Goal: Task Accomplishment & Management: Use online tool/utility

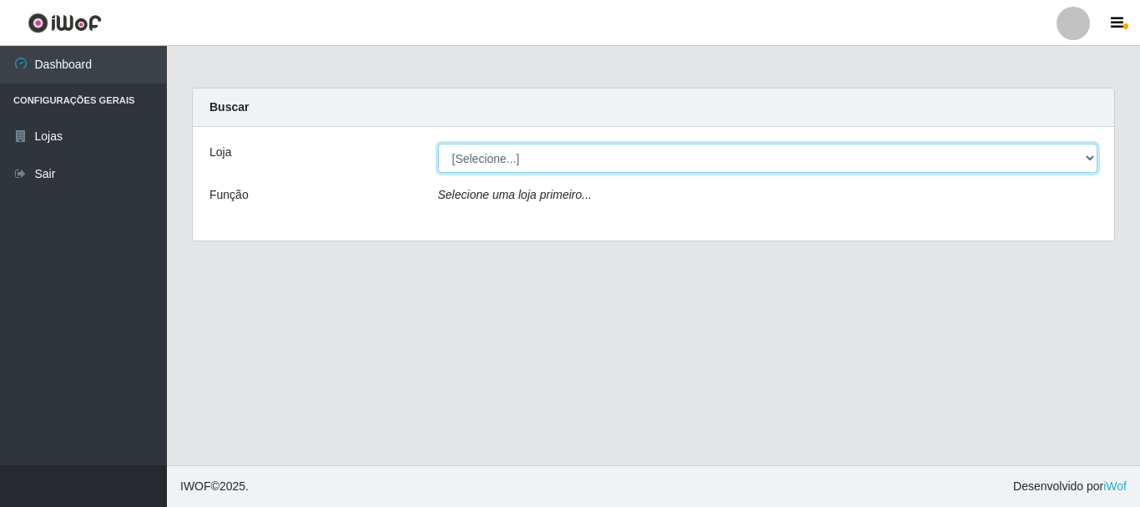
click at [1094, 156] on select "[Selecione...] [GEOGRAPHIC_DATA] [GEOGRAPHIC_DATA]" at bounding box center [768, 158] width 660 height 29
select select "64"
click at [438, 144] on select "[Selecione...] [GEOGRAPHIC_DATA] [GEOGRAPHIC_DATA]" at bounding box center [768, 158] width 660 height 29
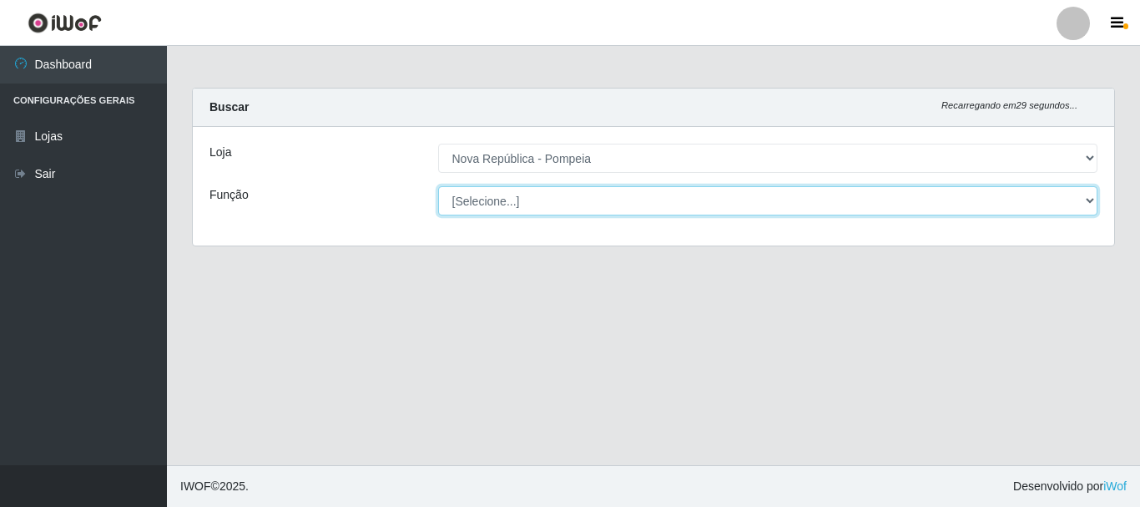
click at [1088, 200] on select "[Selecione...] Balconista Operador de Caixa Recepcionista Repositor" at bounding box center [768, 200] width 660 height 29
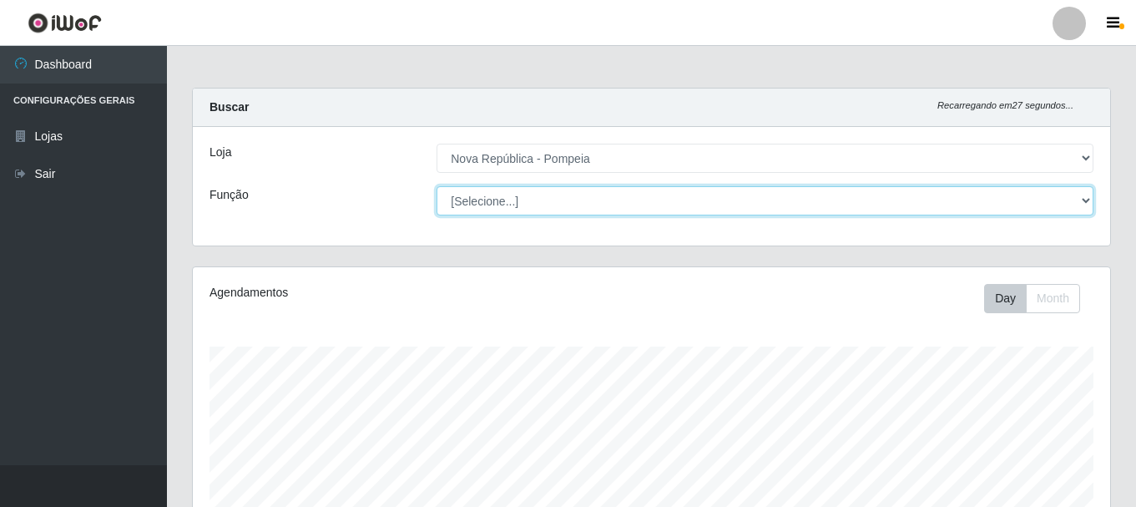
scroll to position [346, 918]
select select "22"
click at [437, 186] on select "[Selecione...] Balconista Operador de Caixa Recepcionista Repositor" at bounding box center [765, 200] width 657 height 29
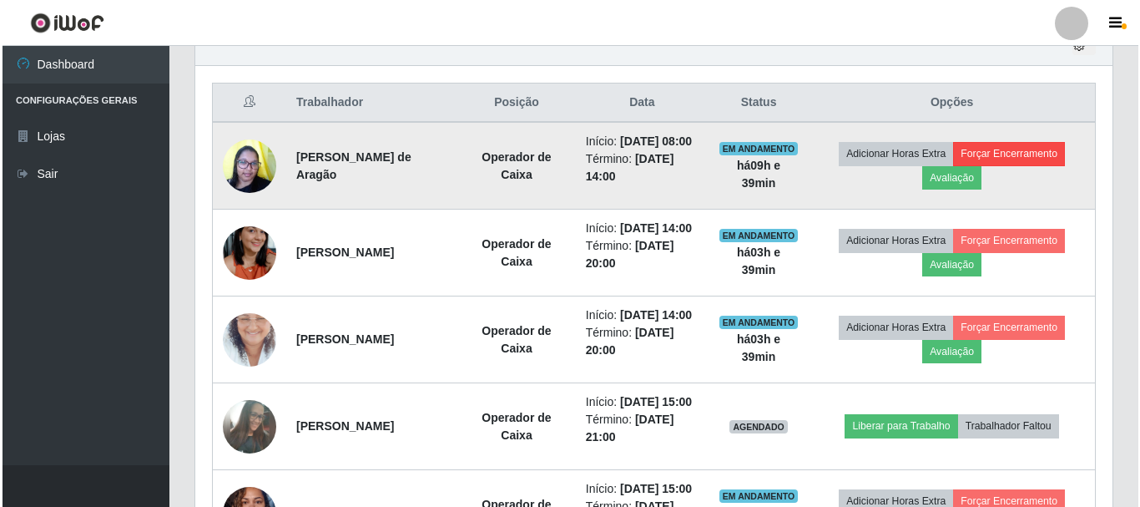
scroll to position [639, 0]
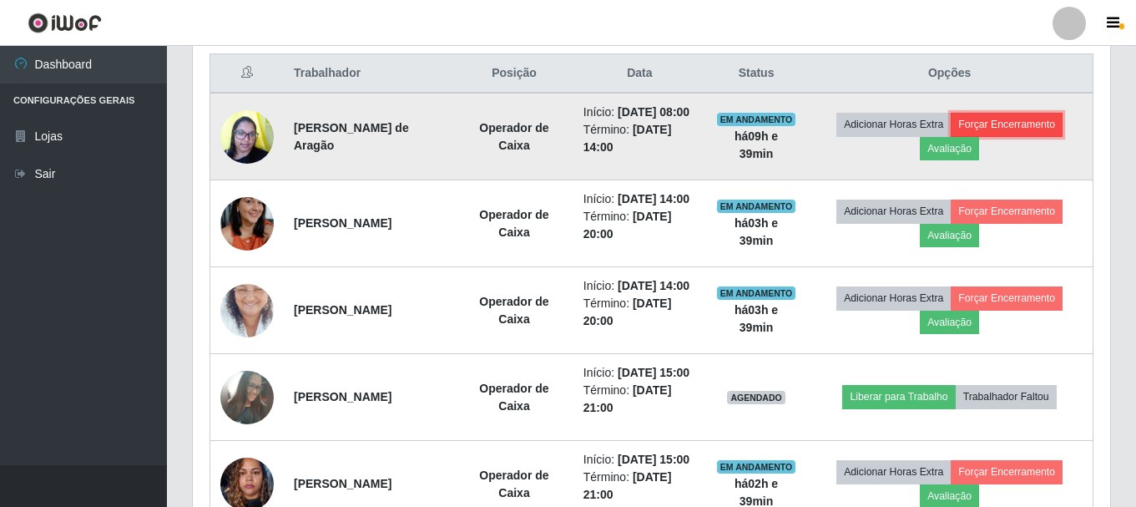
click at [993, 134] on button "Forçar Encerramento" at bounding box center [1007, 124] width 112 height 23
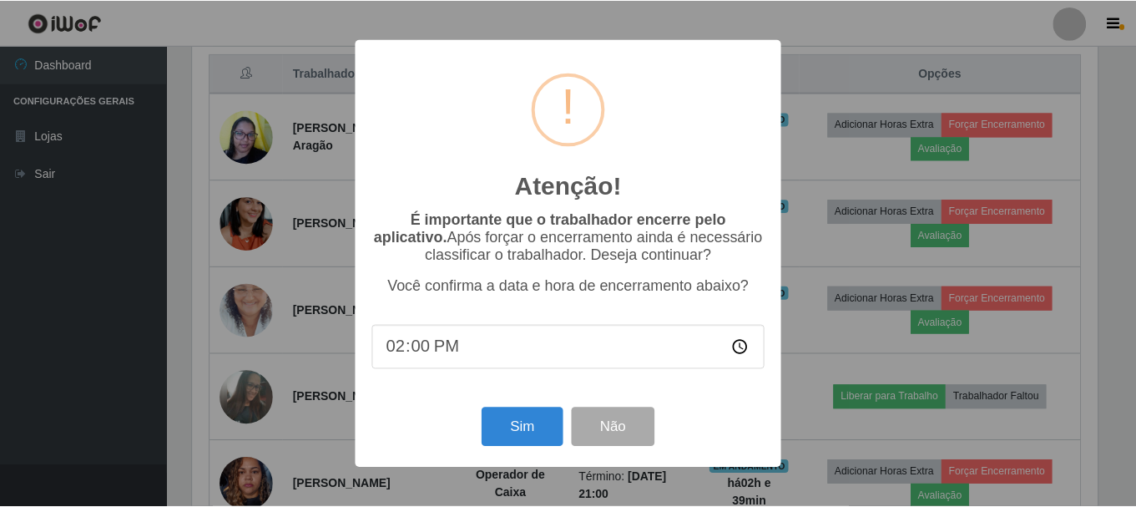
scroll to position [346, 909]
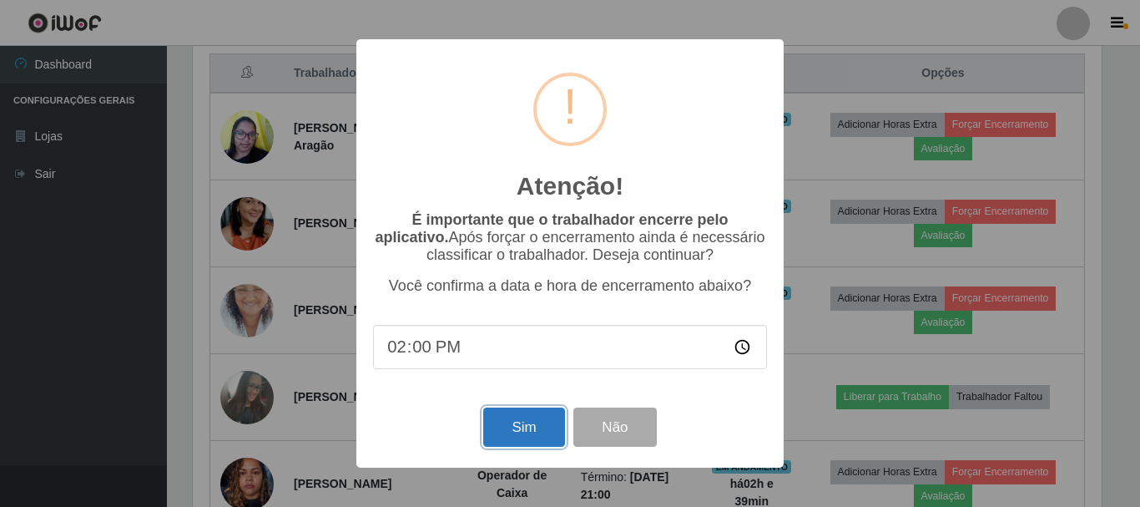
click at [521, 430] on button "Sim" at bounding box center [523, 426] width 81 height 39
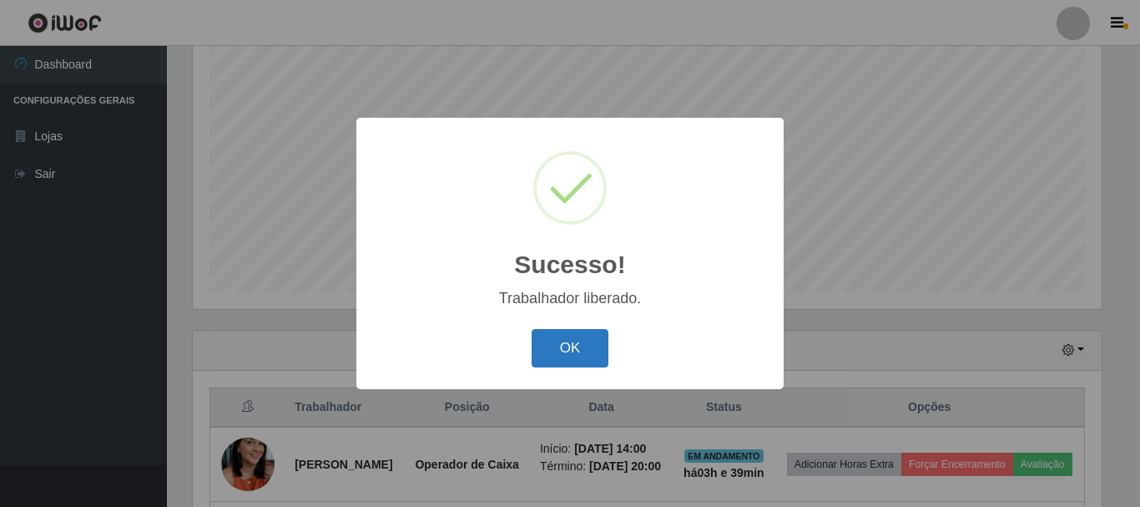
click at [574, 355] on button "OK" at bounding box center [571, 348] width 78 height 39
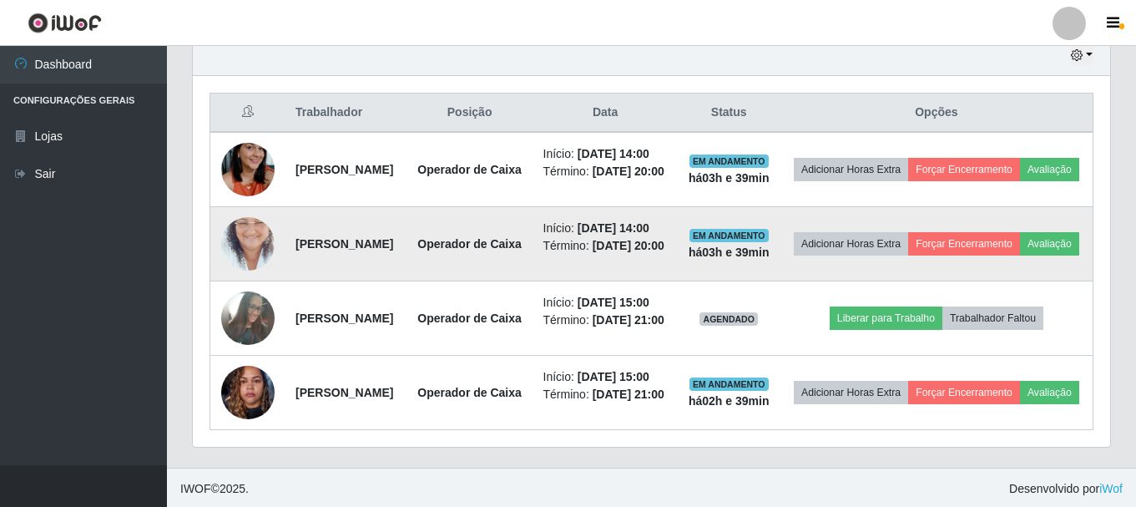
scroll to position [472, 0]
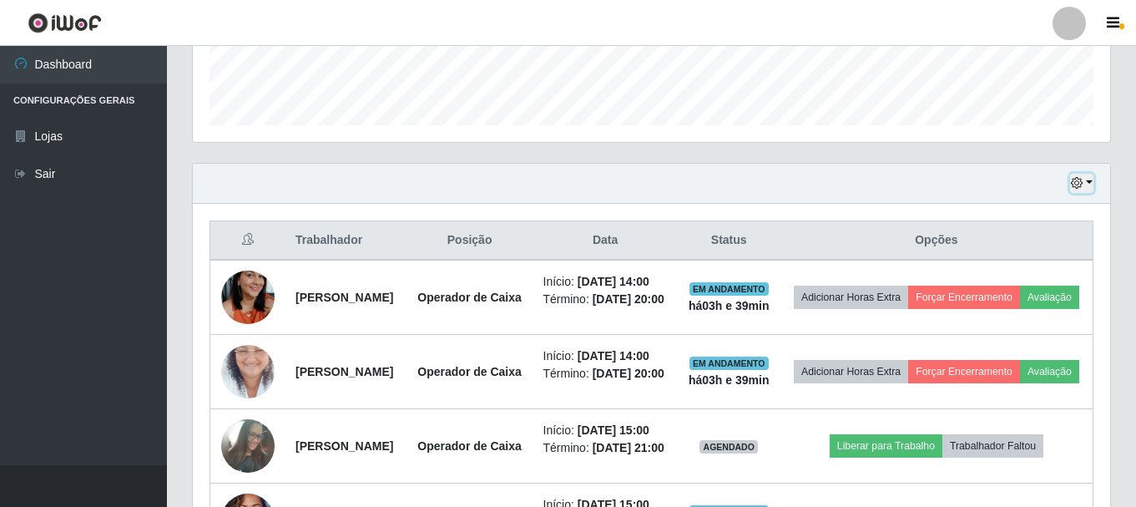
click at [1089, 181] on button "button" at bounding box center [1081, 183] width 23 height 19
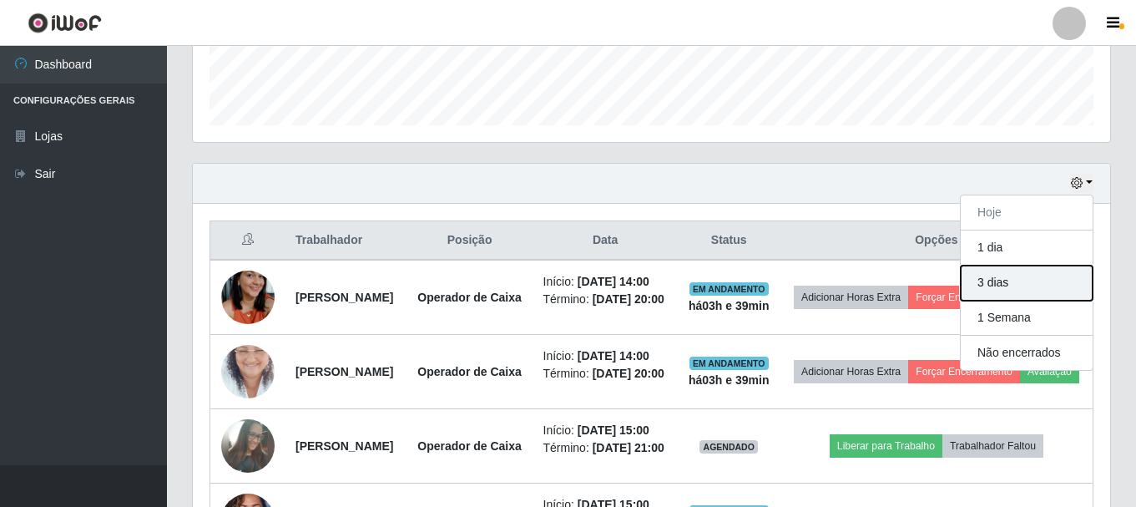
click at [1004, 287] on button "3 dias" at bounding box center [1027, 283] width 132 height 35
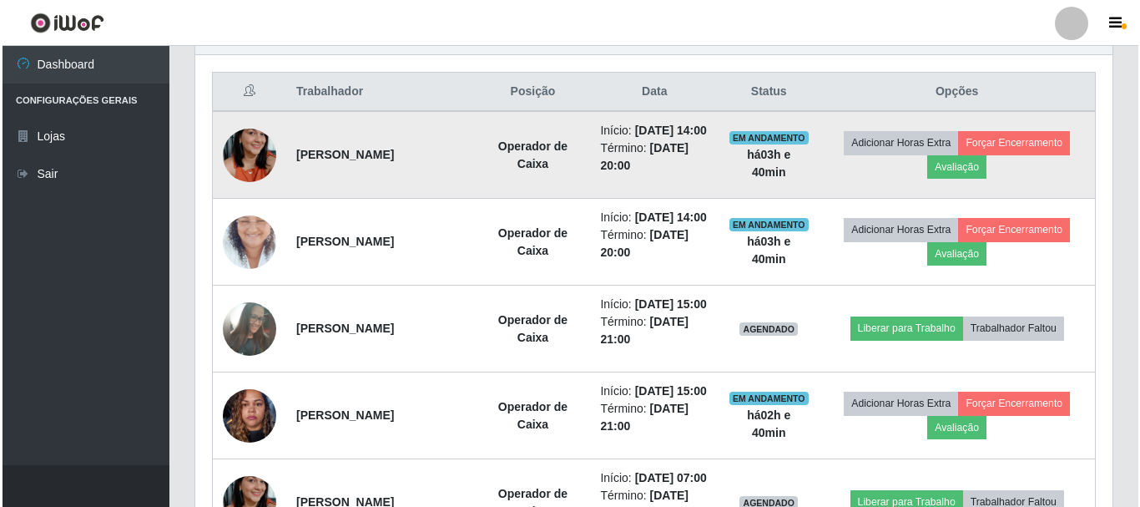
scroll to position [639, 0]
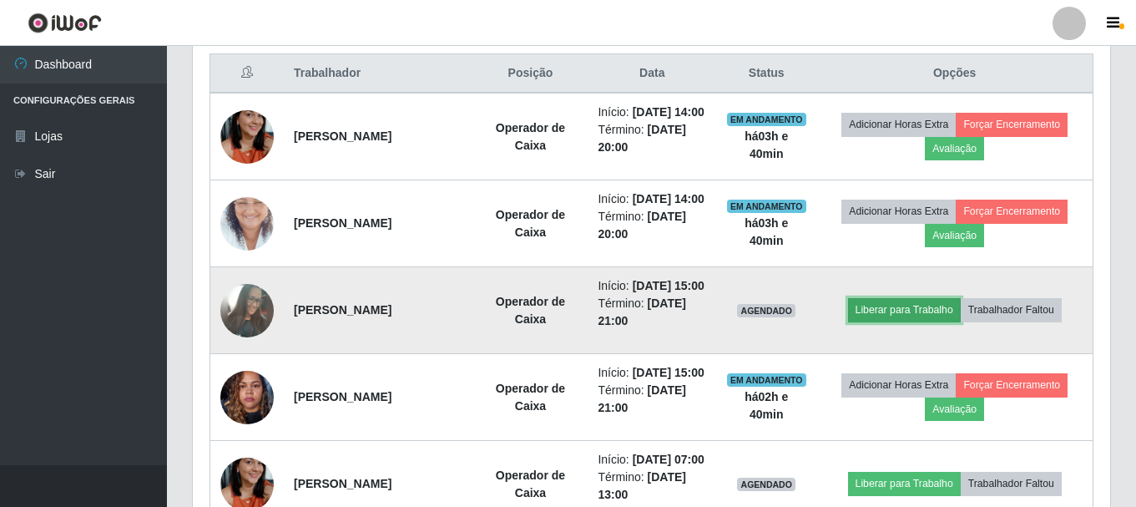
click at [923, 321] on button "Liberar para Trabalho" at bounding box center [904, 309] width 113 height 23
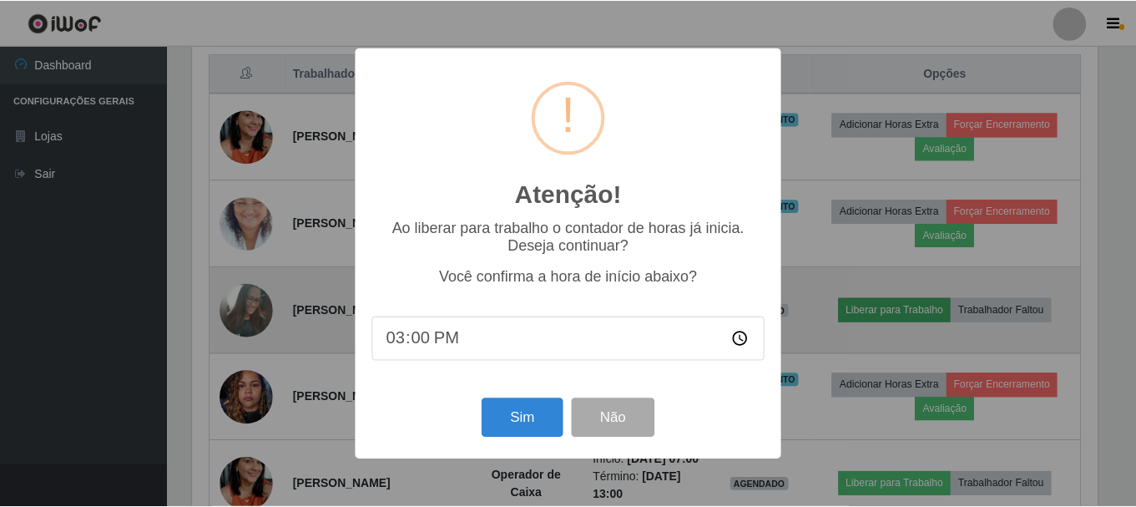
scroll to position [346, 909]
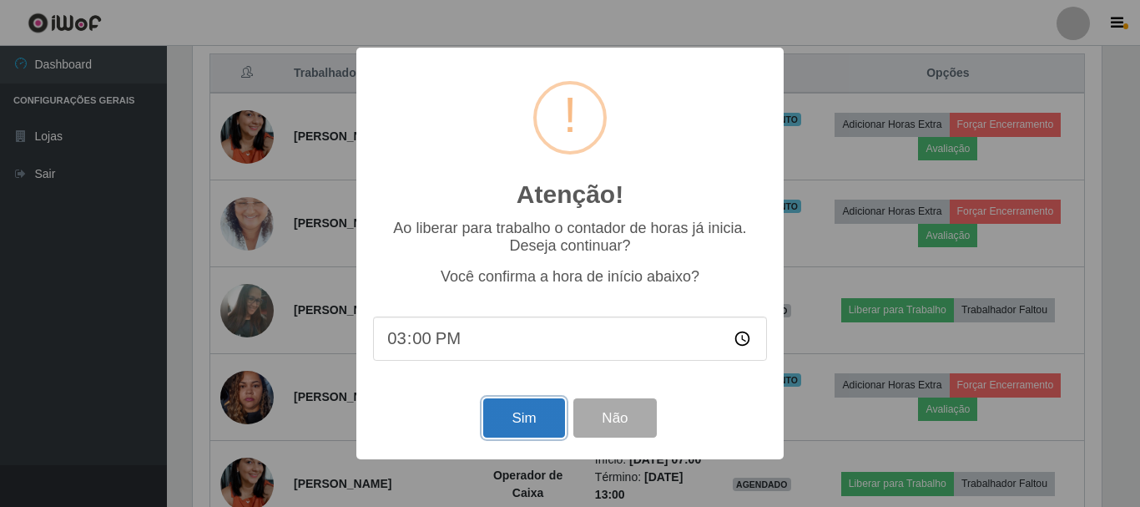
click at [502, 422] on button "Sim" at bounding box center [523, 417] width 81 height 39
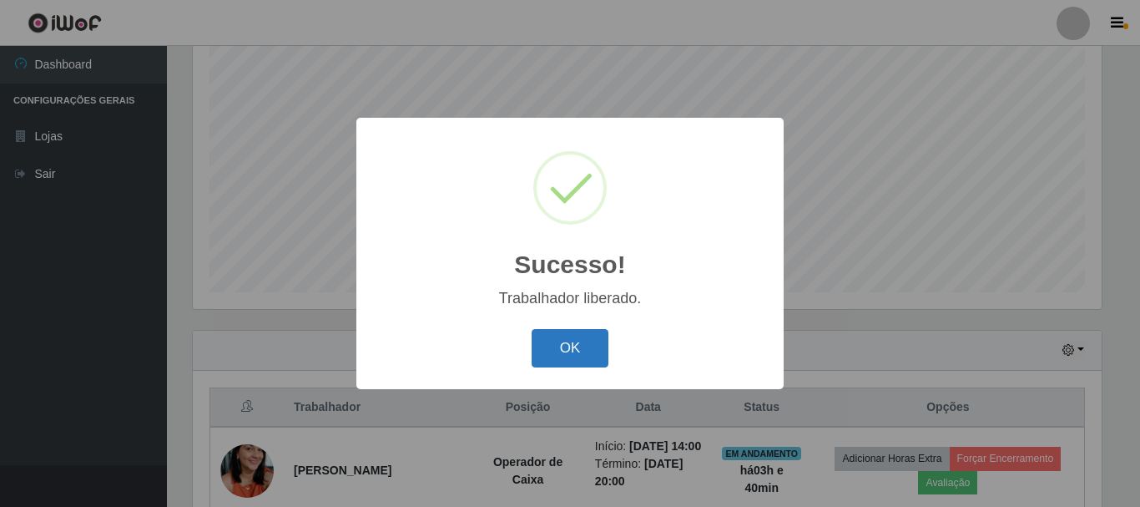
click at [545, 348] on button "OK" at bounding box center [571, 348] width 78 height 39
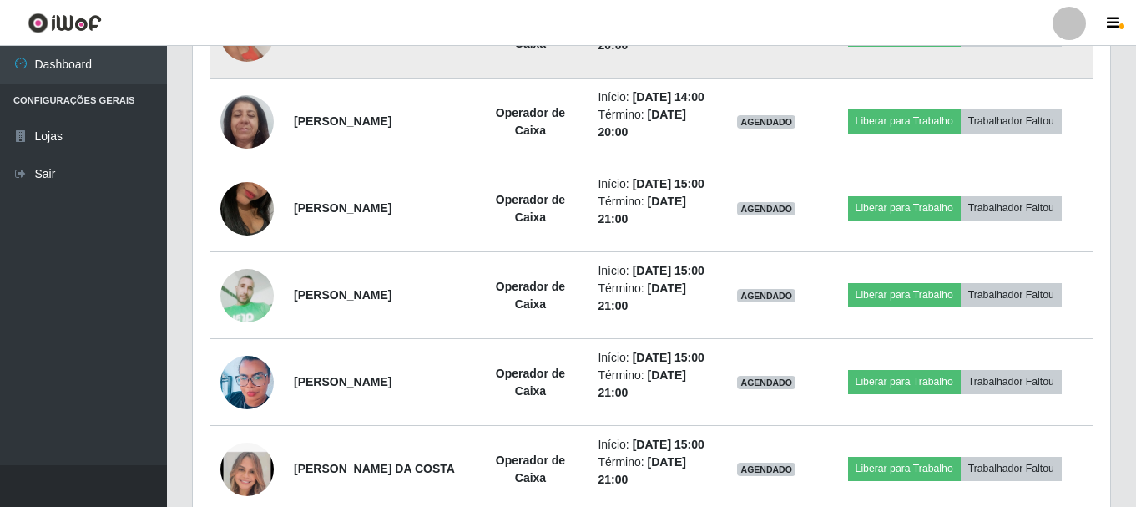
scroll to position [2476, 0]
